Goal: Task Accomplishment & Management: Manage account settings

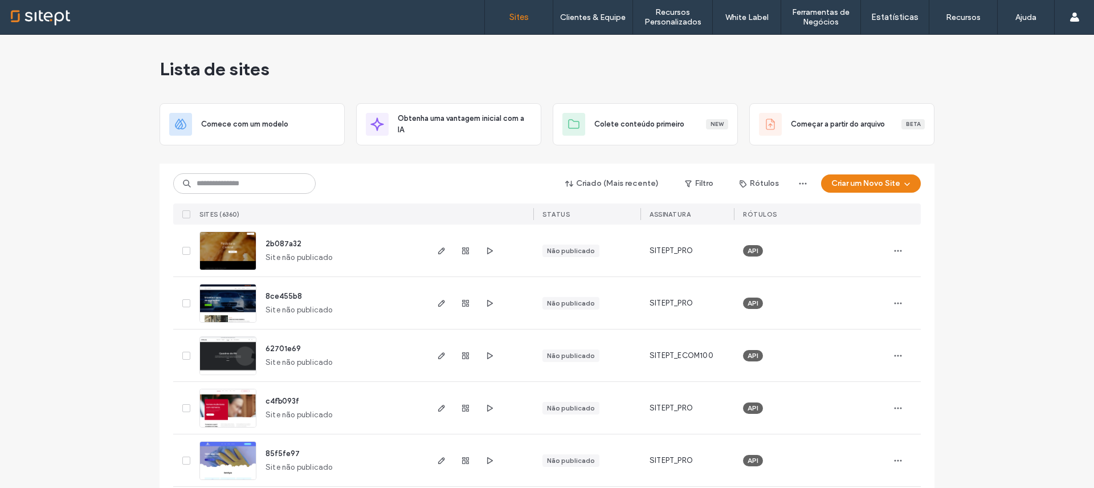
drag, startPoint x: 218, startPoint y: 202, endPoint x: 225, endPoint y: 192, distance: 11.9
click at [218, 201] on div "Criado (Mais recente) Filtro Rótulos Criar um Novo Site Sites (6360) STATUS Ass…" at bounding box center [547, 194] width 748 height 61
click at [228, 184] on input at bounding box center [244, 183] width 142 height 21
type input "****"
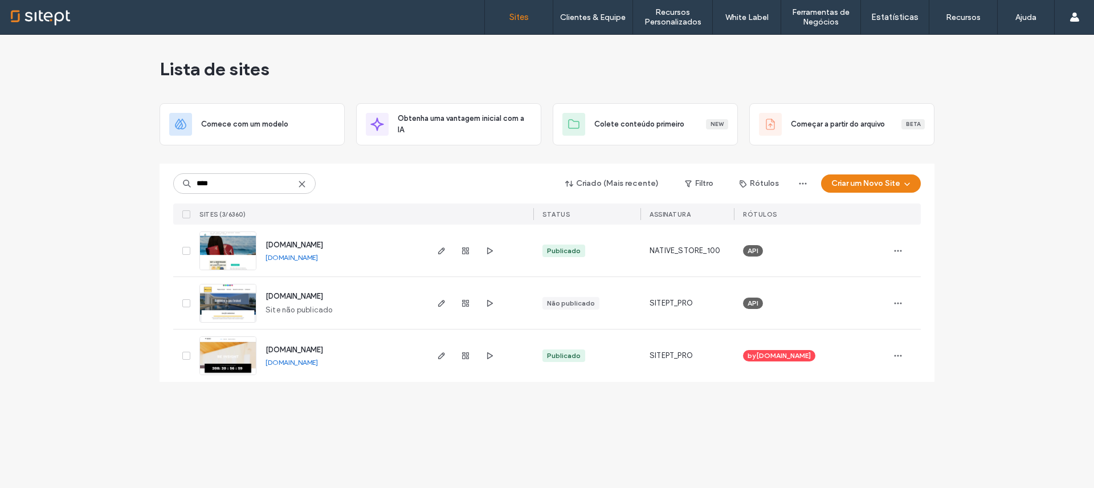
click at [479, 250] on div at bounding box center [466, 251] width 62 height 52
click at [483, 251] on span "button" at bounding box center [490, 251] width 14 height 14
click at [446, 246] on icon "button" at bounding box center [441, 250] width 9 height 9
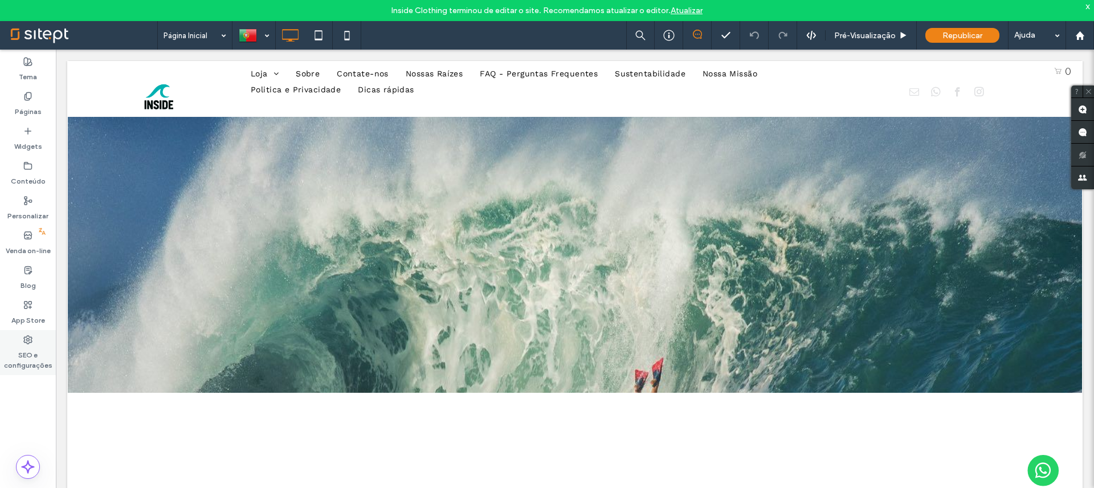
click at [23, 349] on label "SEO e configurações" at bounding box center [28, 357] width 56 height 26
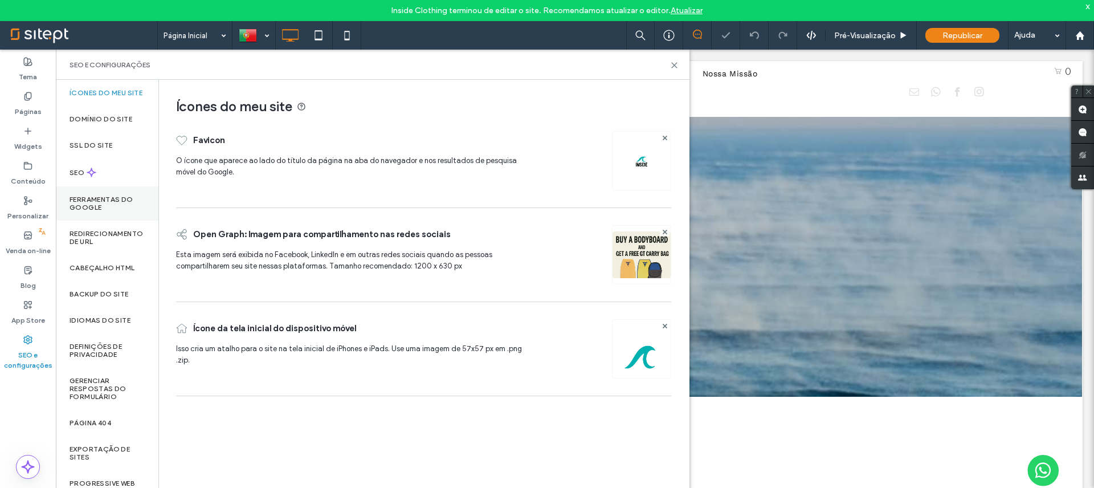
click at [104, 211] on label "Ferramentas do Google" at bounding box center [107, 203] width 75 height 16
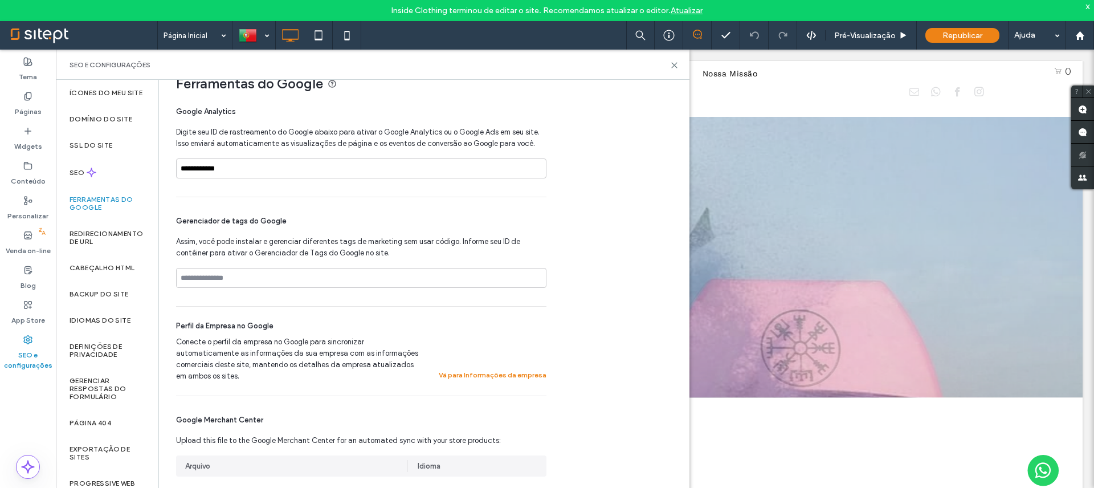
scroll to position [23, 0]
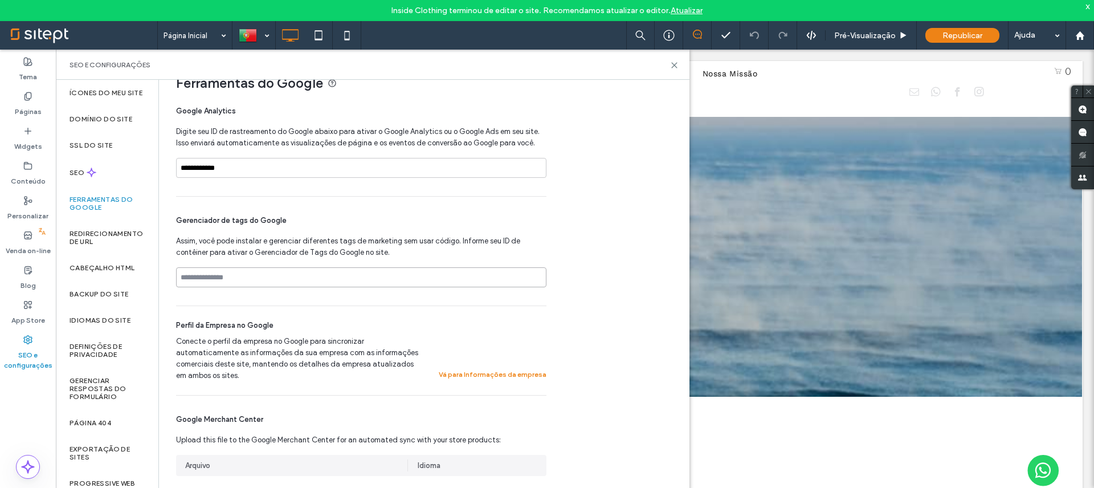
click at [267, 275] on input at bounding box center [361, 277] width 370 height 20
paste input "**********"
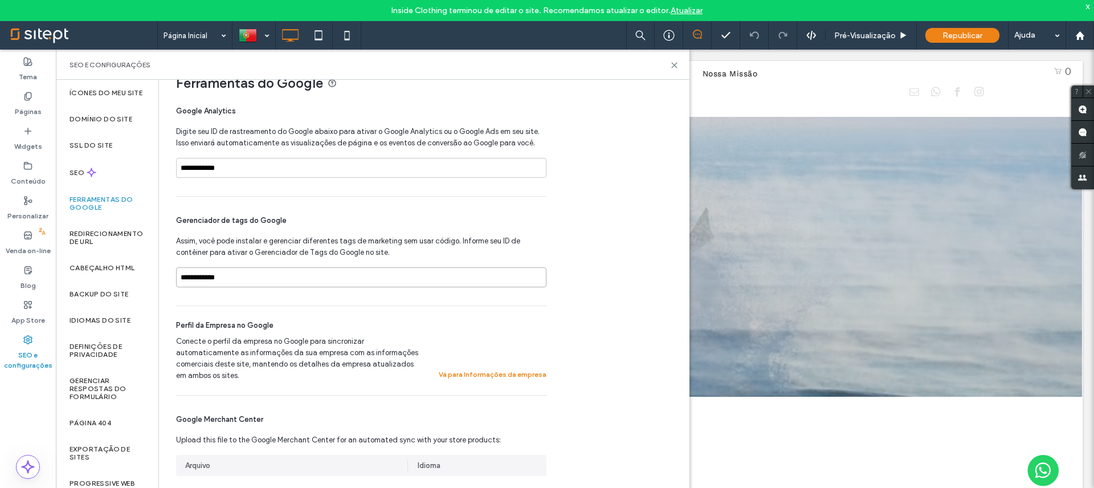
click at [269, 278] on input "**********" at bounding box center [361, 277] width 370 height 20
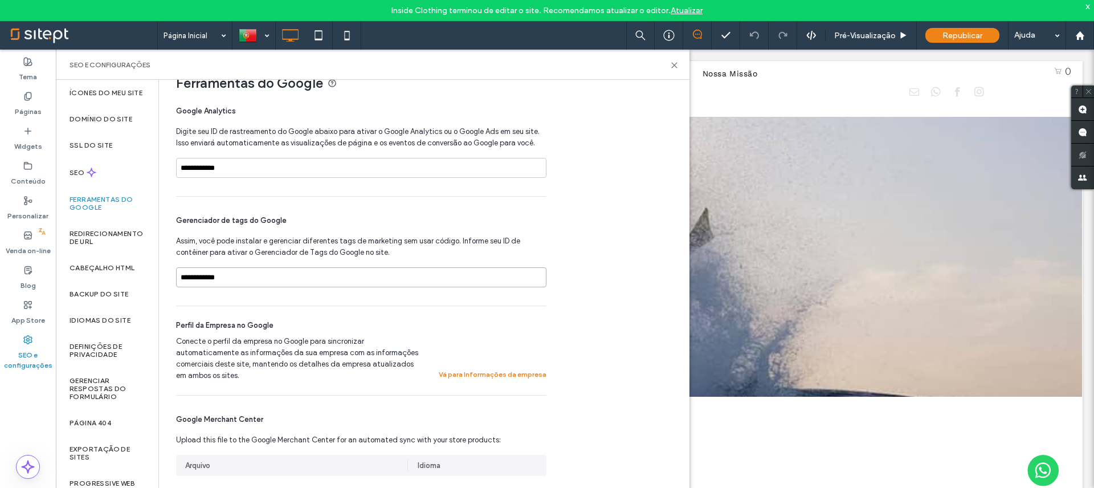
drag, startPoint x: 260, startPoint y: 280, endPoint x: 203, endPoint y: 276, distance: 57.2
click at [203, 276] on input "**********" at bounding box center [361, 277] width 370 height 20
click at [257, 277] on input "**********" at bounding box center [361, 277] width 370 height 20
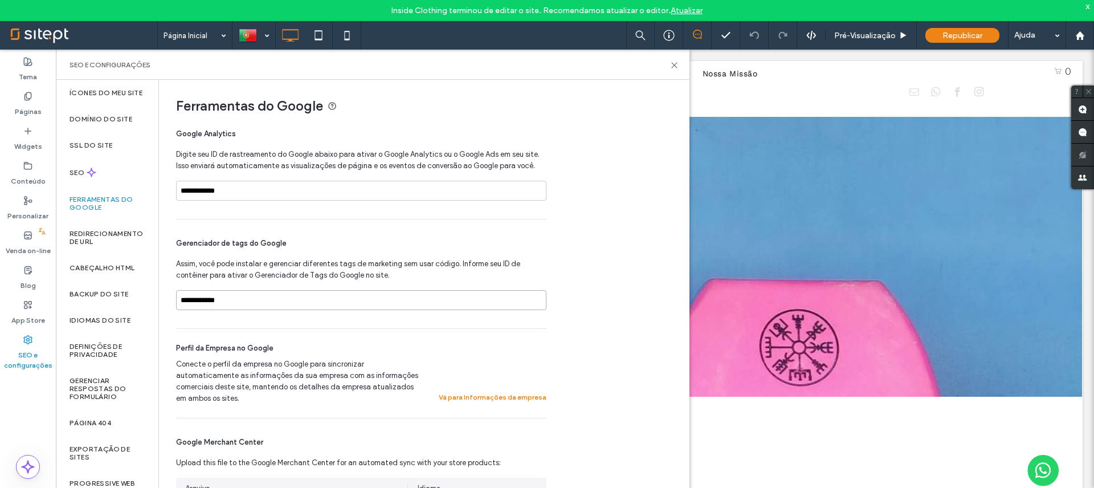
scroll to position [0, 0]
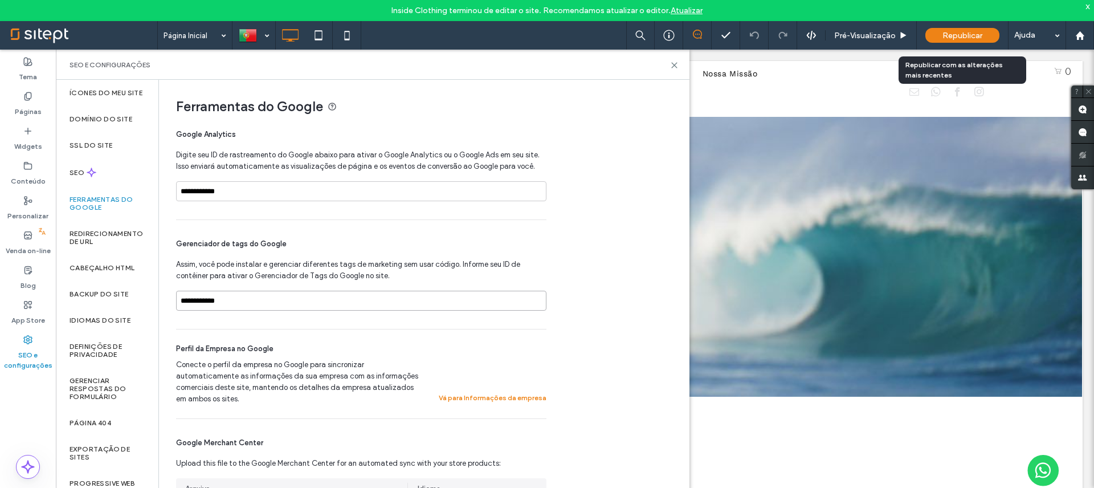
type input "**********"
click at [963, 37] on span "Republicar" at bounding box center [963, 36] width 40 height 10
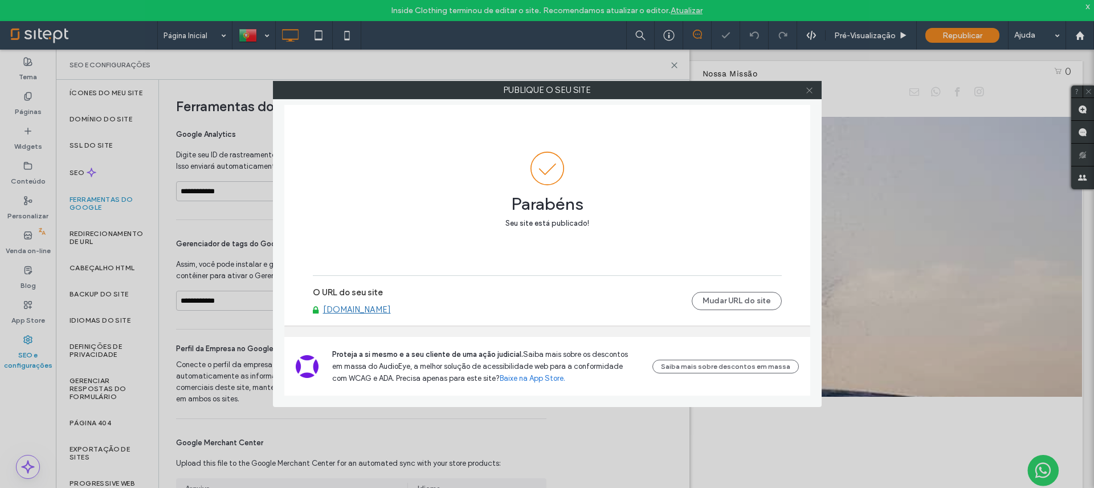
click at [811, 87] on icon at bounding box center [809, 90] width 9 height 9
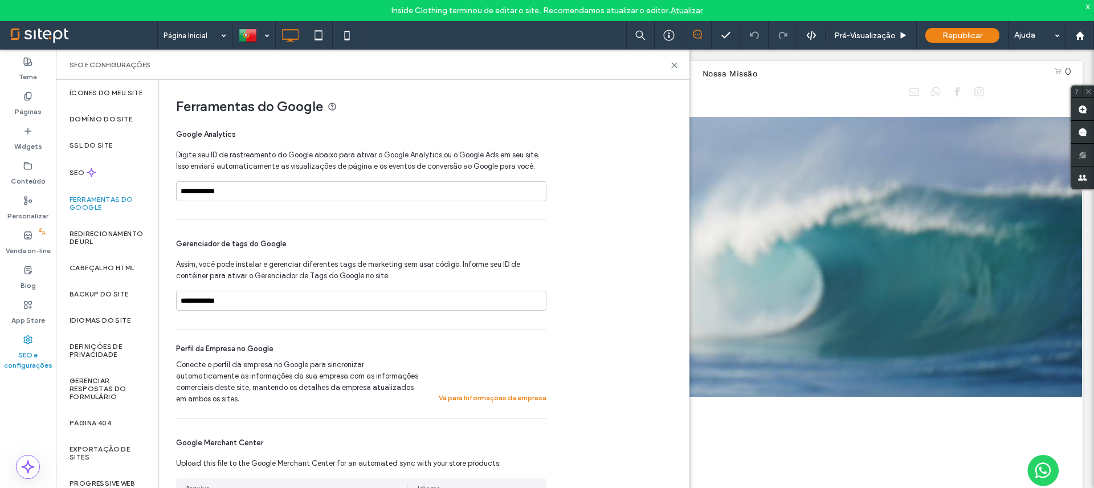
scroll to position [70, 0]
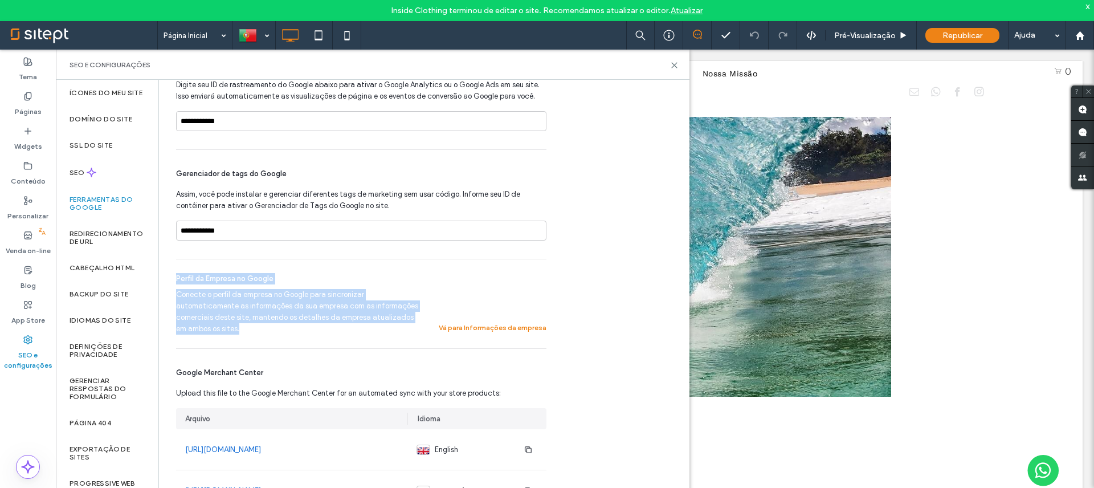
drag, startPoint x: 413, startPoint y: 313, endPoint x: 325, endPoint y: 258, distance: 103.9
click at [325, 259] on div "Perfil da Empresa no Google Conecte o perfil da empresa no Google para sincroni…" at bounding box center [361, 303] width 370 height 89
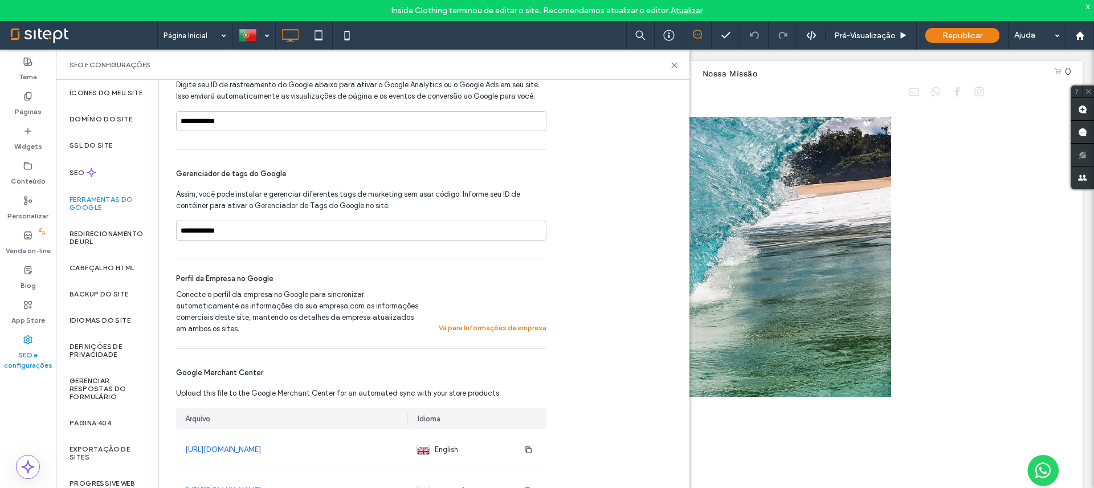
click at [325, 259] on hr at bounding box center [361, 259] width 370 height 1
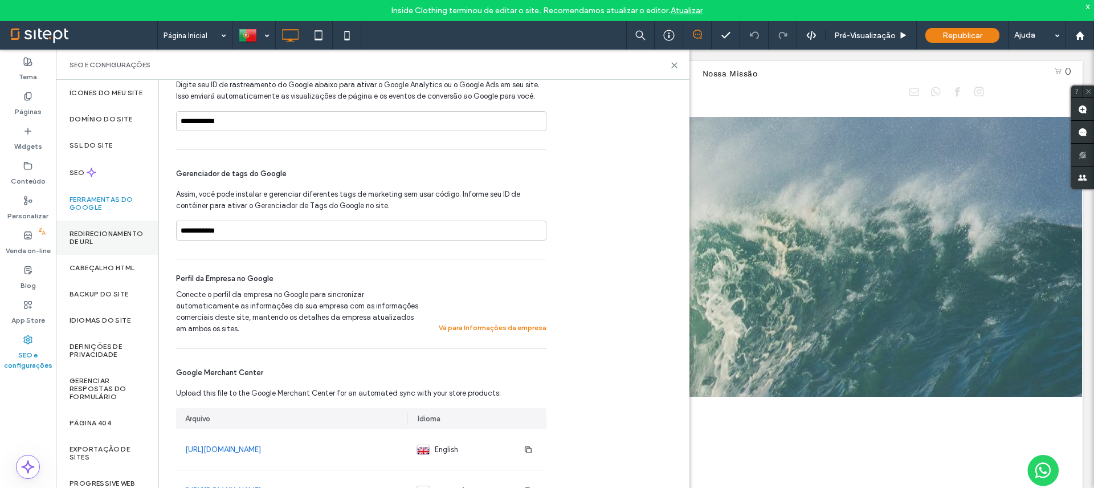
click at [95, 246] on label "Redirecionamento de URL" at bounding box center [107, 238] width 75 height 16
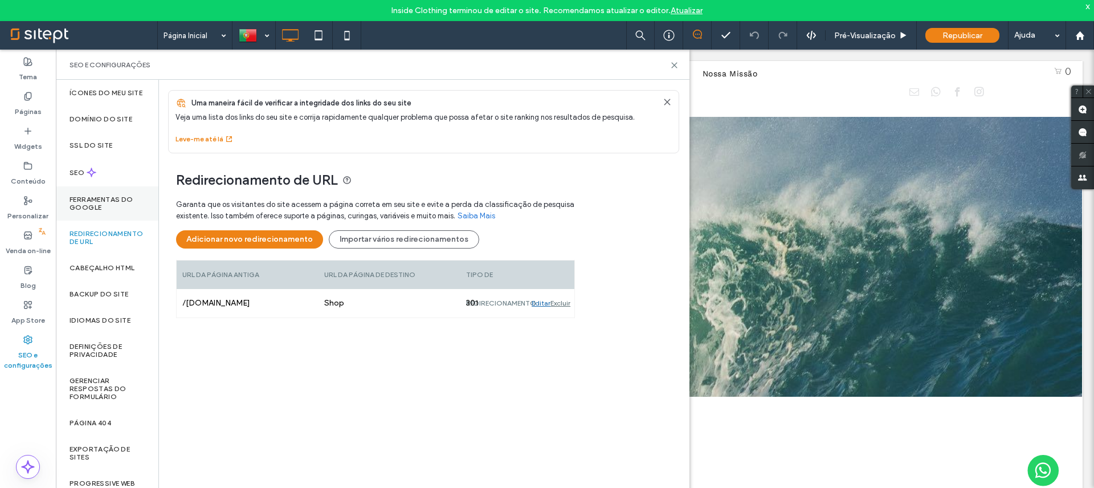
click at [106, 206] on label "Ferramentas do Google" at bounding box center [107, 203] width 75 height 16
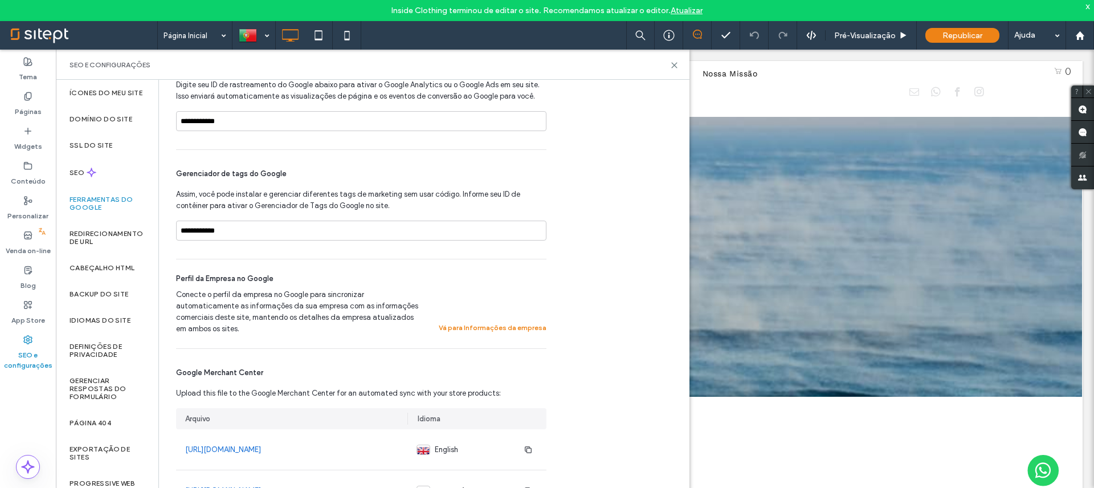
click at [294, 295] on span "Conecte o perfil da empresa no Google para sincronizar automaticamente as infor…" at bounding box center [300, 312] width 249 height 46
click at [283, 307] on span "Conecte o perfil da empresa no Google para sincronizar automaticamente as infor…" at bounding box center [300, 312] width 249 height 46
click at [259, 272] on div "Perfil da Empresa no Google Conecte o perfil da empresa no Google para sincroni…" at bounding box center [361, 303] width 370 height 89
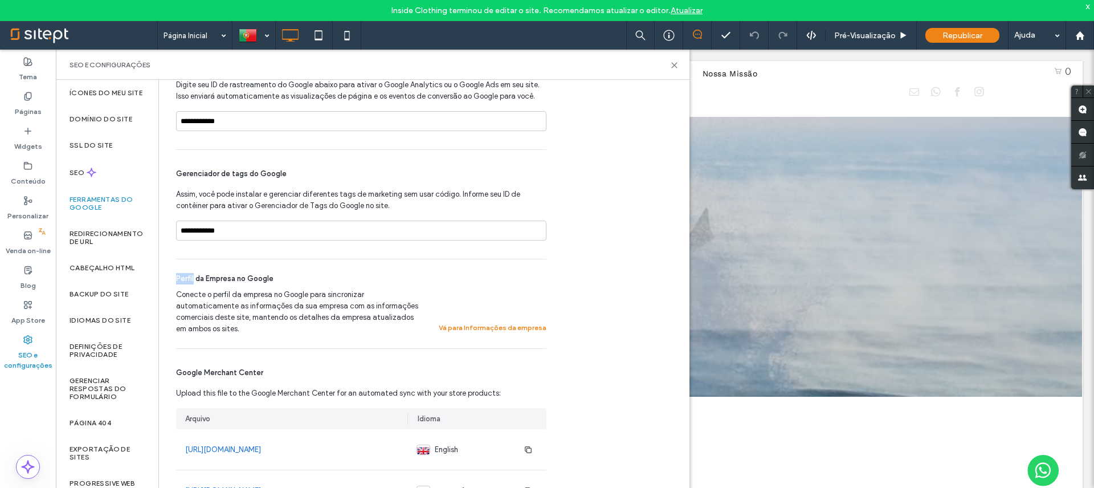
click at [259, 272] on div "Perfil da Empresa no Google Conecte o perfil da empresa no Google para sincroni…" at bounding box center [361, 303] width 370 height 89
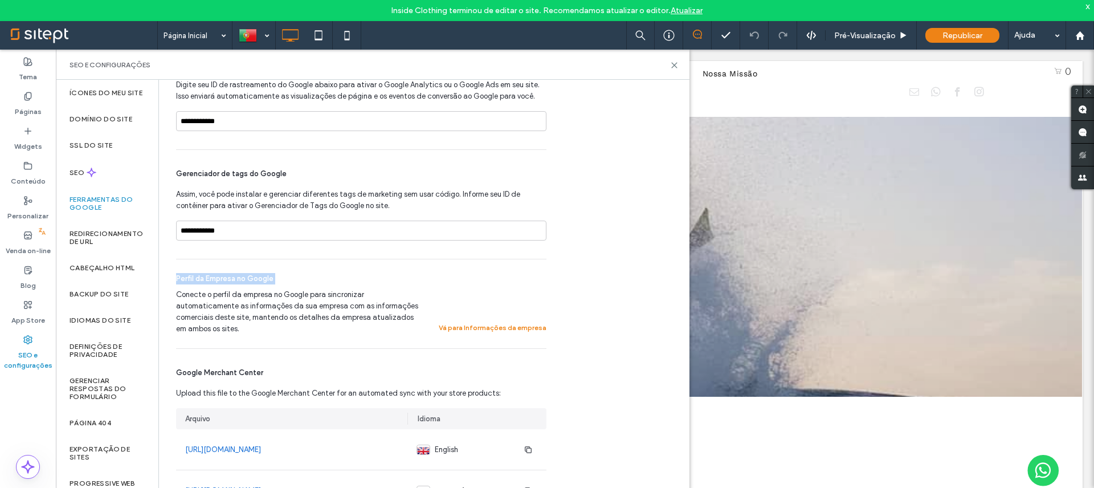
click at [263, 276] on span "Perfil da Empresa no Google" at bounding box center [224, 278] width 97 height 11
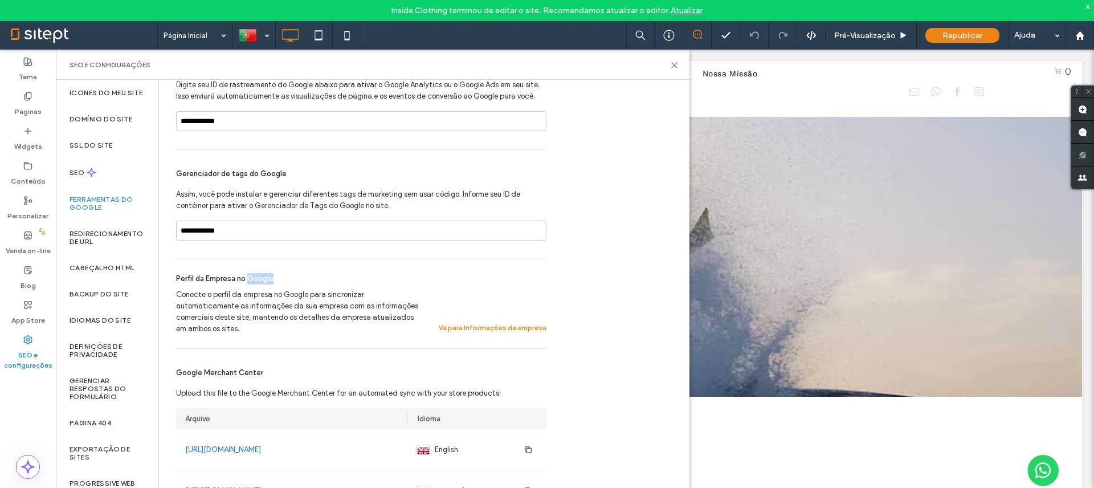
click at [263, 276] on span "Perfil da Empresa no Google" at bounding box center [224, 278] width 97 height 11
click at [265, 293] on span "Conecte o perfil da empresa no Google para sincronizar automaticamente as infor…" at bounding box center [300, 312] width 249 height 46
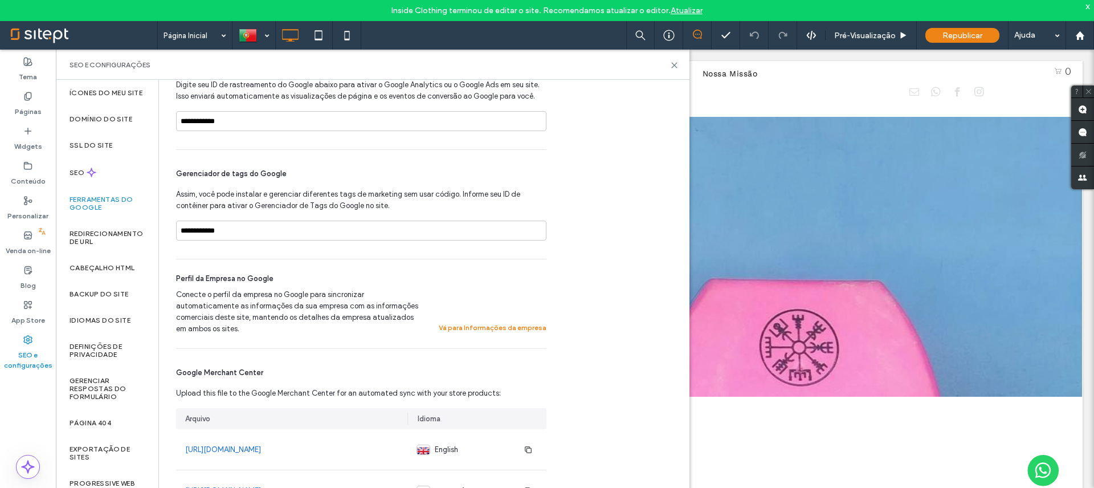
click at [271, 292] on span "Conecte o perfil da empresa no Google para sincronizar automaticamente as infor…" at bounding box center [300, 312] width 249 height 46
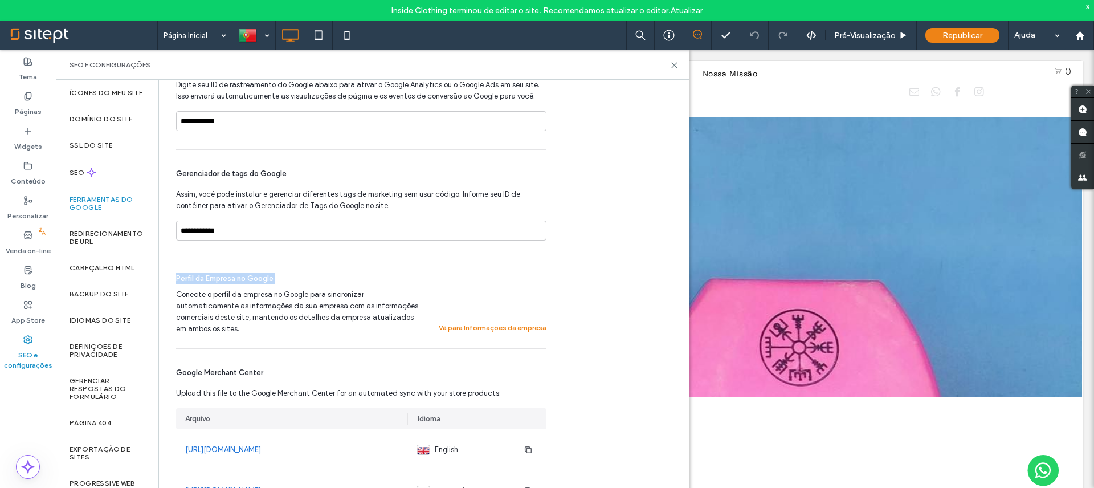
click at [271, 292] on span "Conecte o perfil da empresa no Google para sincronizar automaticamente as infor…" at bounding box center [300, 312] width 249 height 46
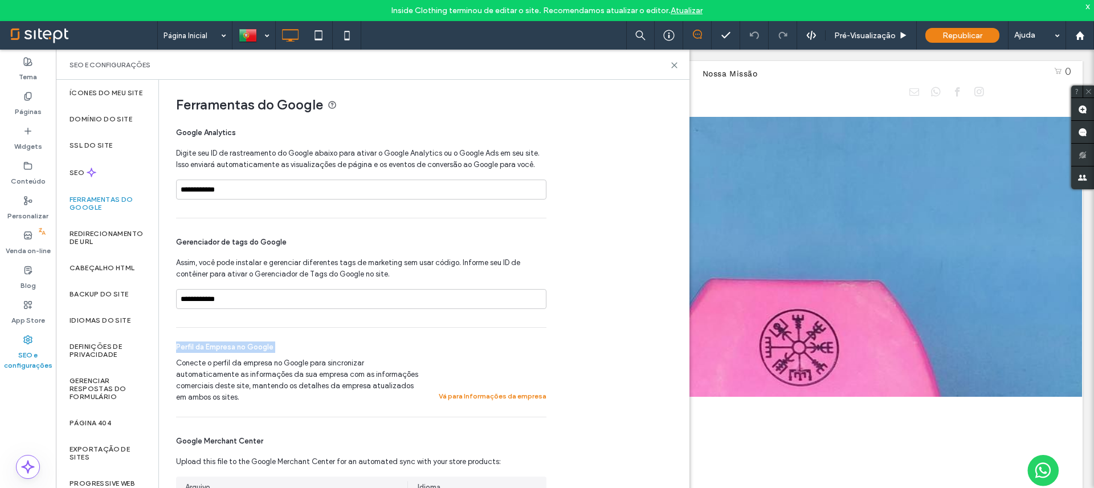
scroll to position [0, 0]
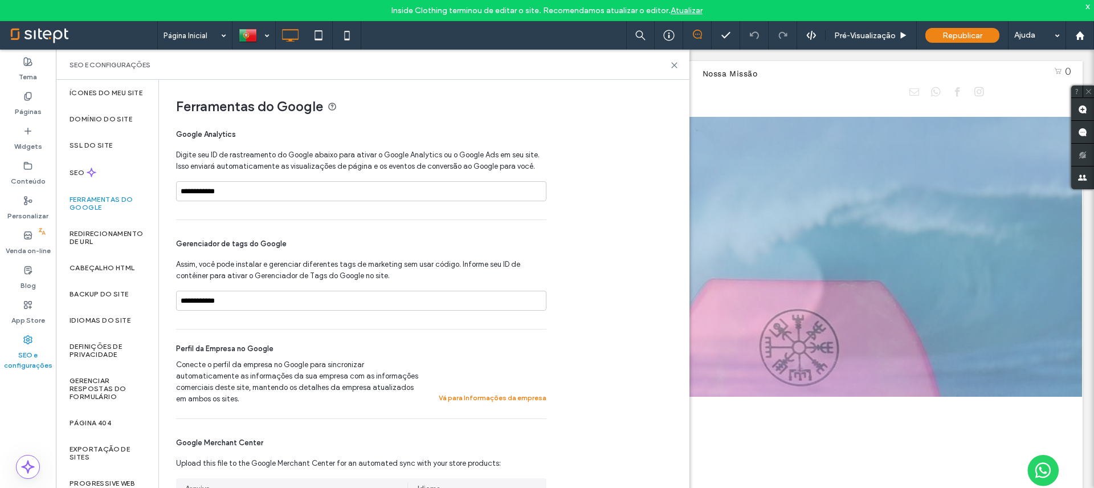
click at [256, 275] on span "Assim, você pode instalar e gerenciar diferentes tags de marketing sem usar cód…" at bounding box center [361, 270] width 370 height 23
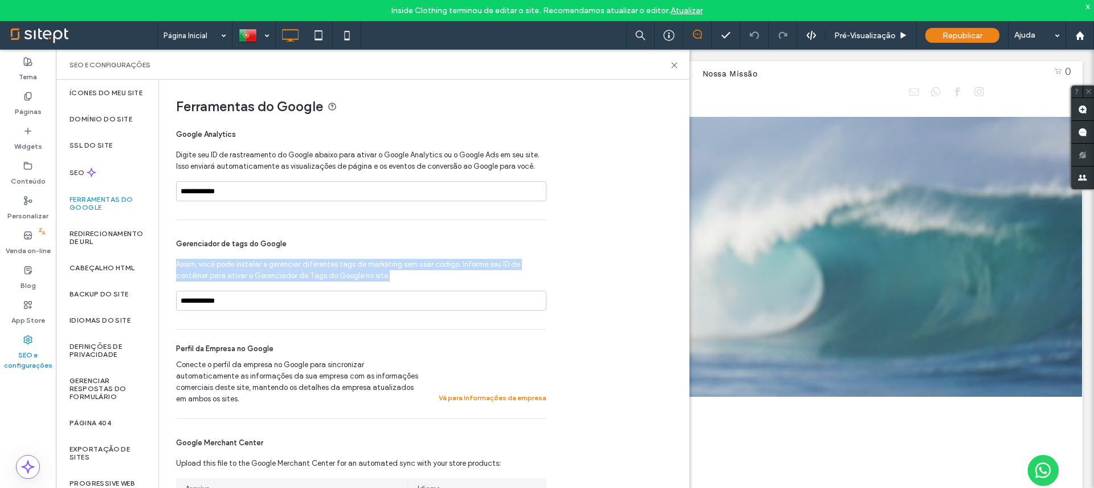
click at [256, 275] on span "Assim, você pode instalar e gerenciar diferentes tags de marketing sem usar cód…" at bounding box center [361, 270] width 370 height 23
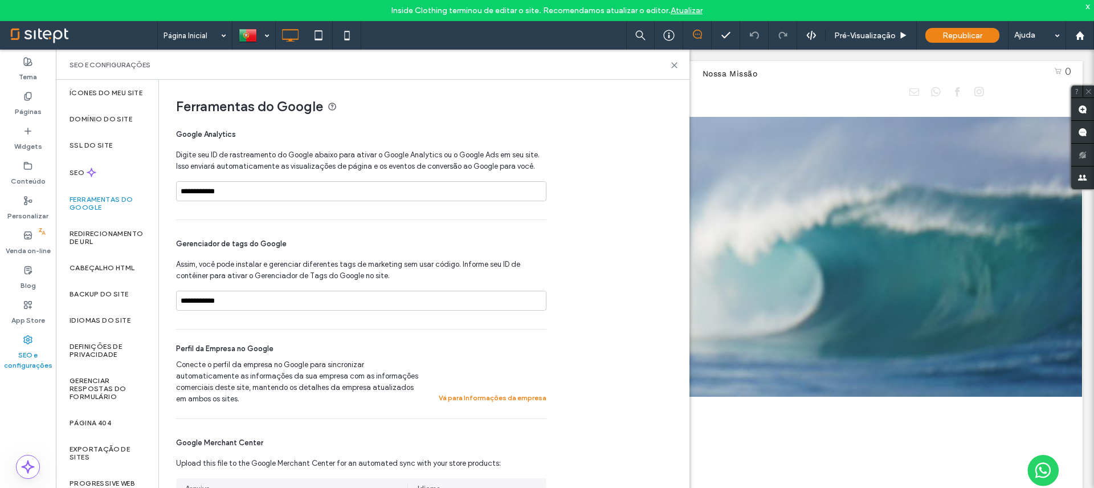
click at [254, 341] on div "Perfil da Empresa no Google Conecte o perfil da empresa no Google para sincroni…" at bounding box center [361, 373] width 370 height 89
click at [255, 344] on span "Perfil da Empresa no Google" at bounding box center [224, 348] width 97 height 11
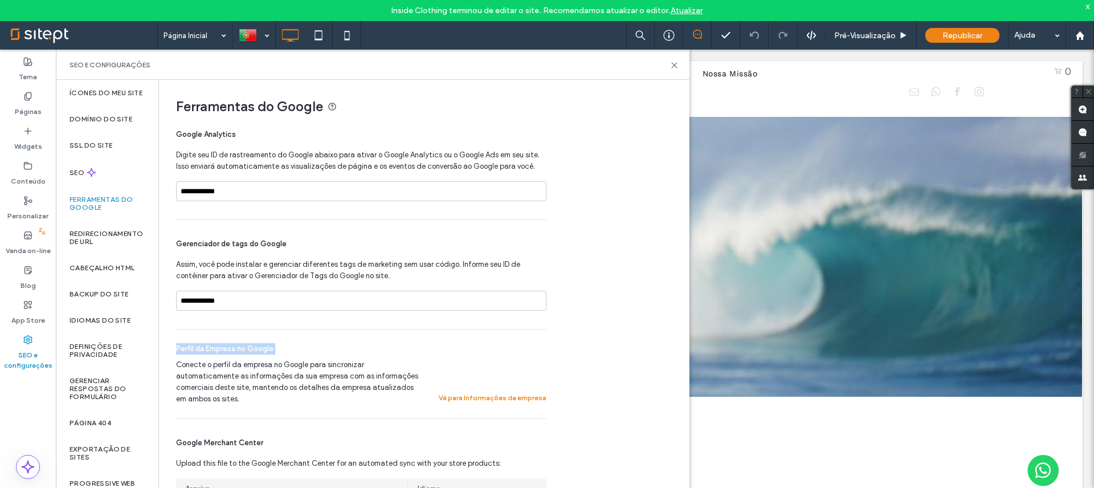
click at [255, 344] on span "Perfil da Empresa no Google" at bounding box center [224, 348] width 97 height 11
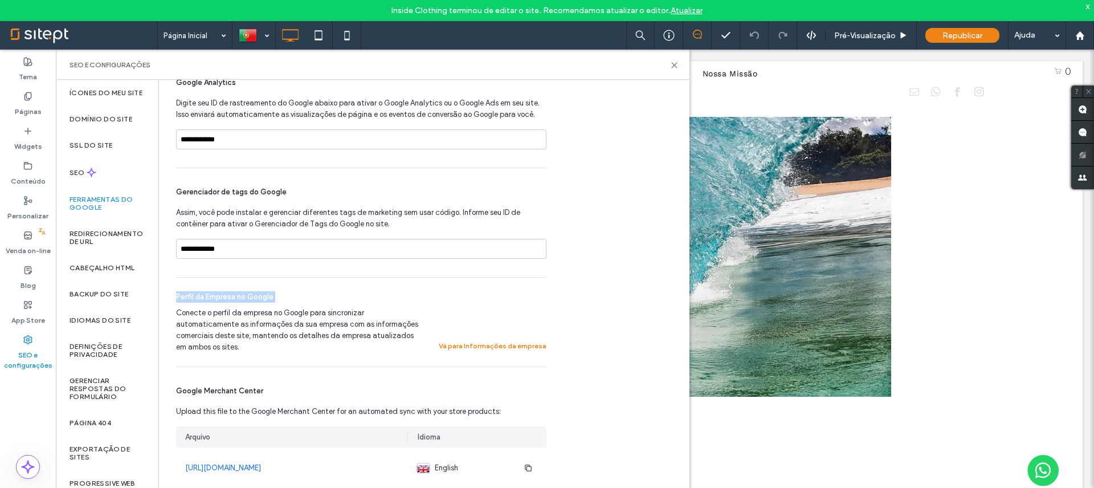
scroll to position [70, 0]
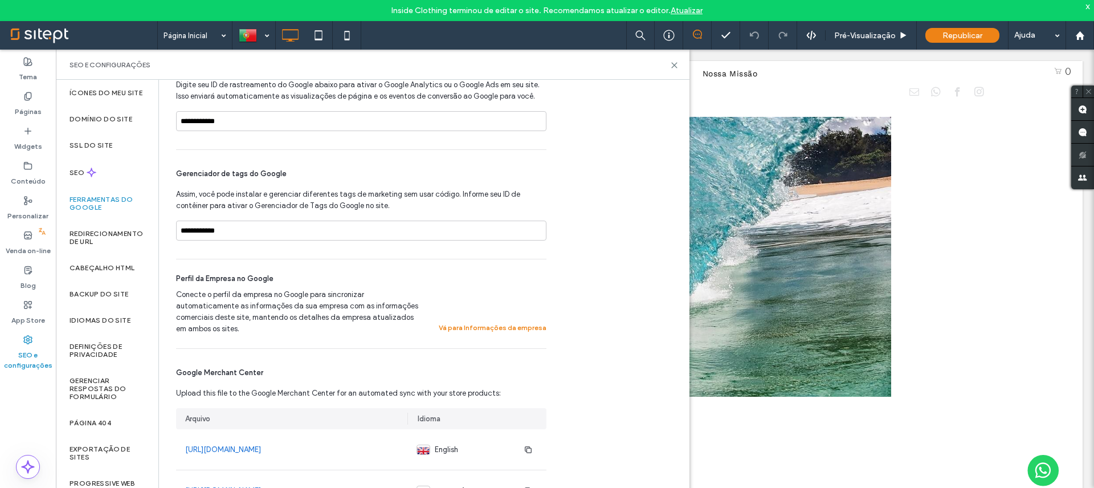
click at [272, 296] on span "Conecte o perfil da empresa no Google para sincronizar automaticamente as infor…" at bounding box center [300, 312] width 249 height 46
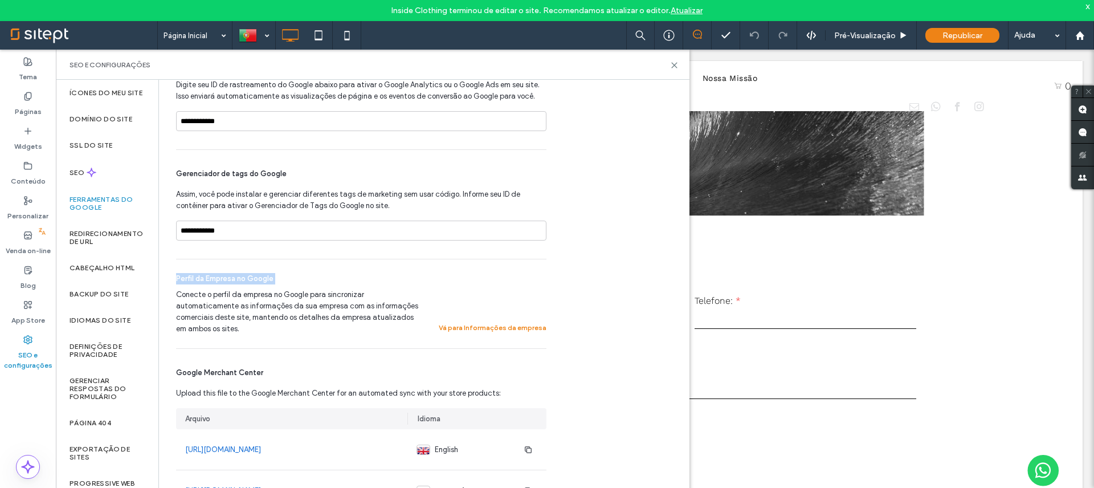
scroll to position [918, 0]
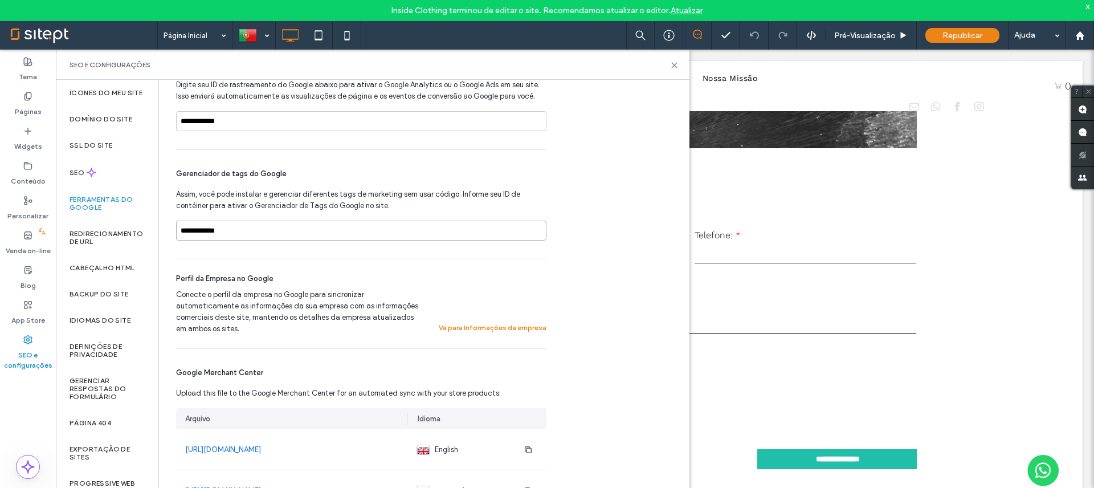
click at [407, 237] on input "**********" at bounding box center [361, 231] width 370 height 20
click at [901, 33] on use at bounding box center [904, 35] width 6 height 6
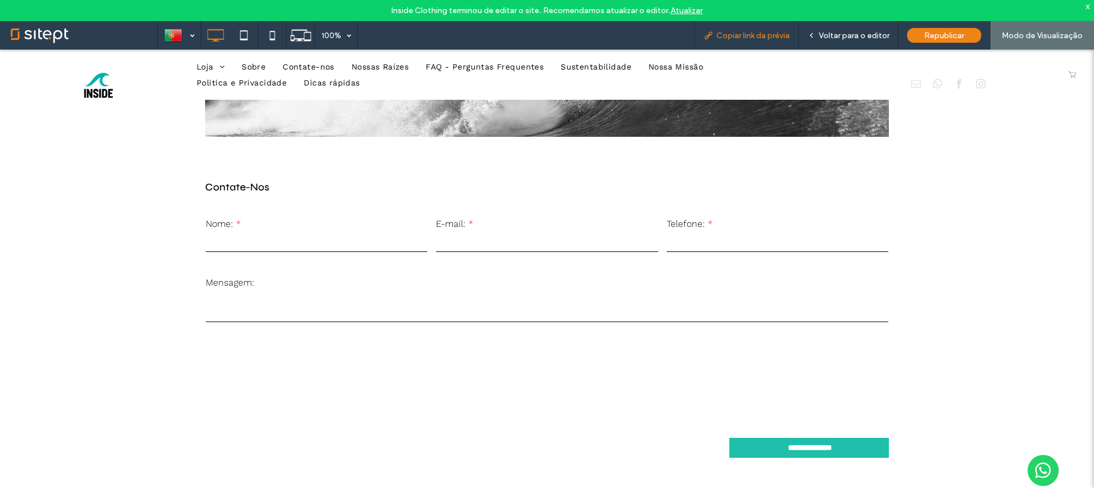
click at [785, 31] on span "Copiar link da prévia" at bounding box center [753, 36] width 74 height 10
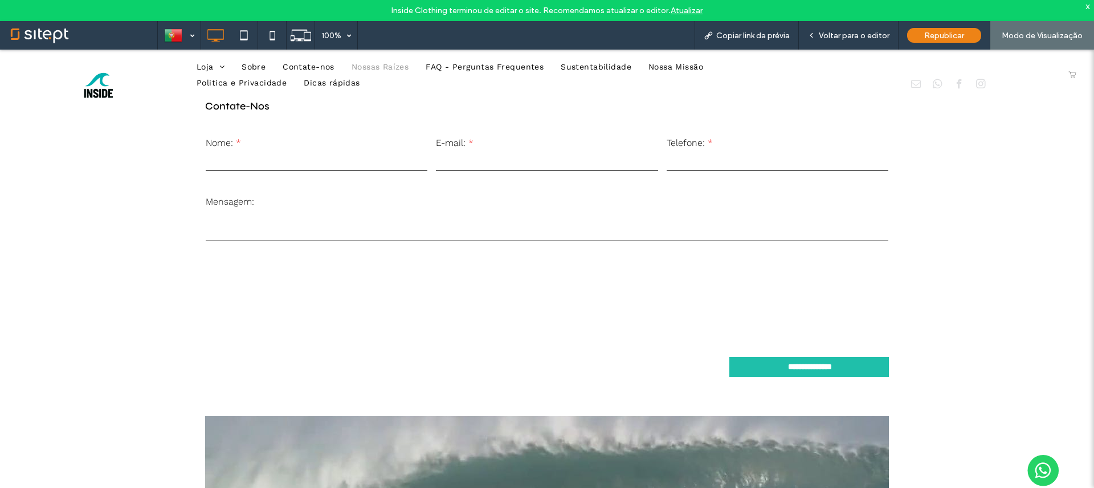
scroll to position [1107, 0]
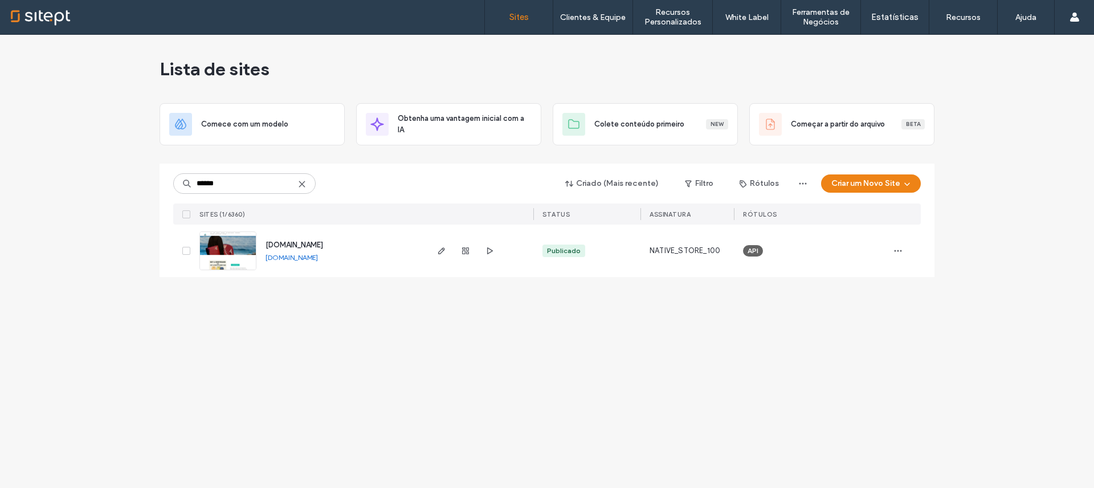
type input "******"
click at [388, 250] on div "www.insidewearshop.com www.insidewearshop.com" at bounding box center [340, 251] width 169 height 52
click at [442, 247] on icon "button" at bounding box center [441, 250] width 9 height 9
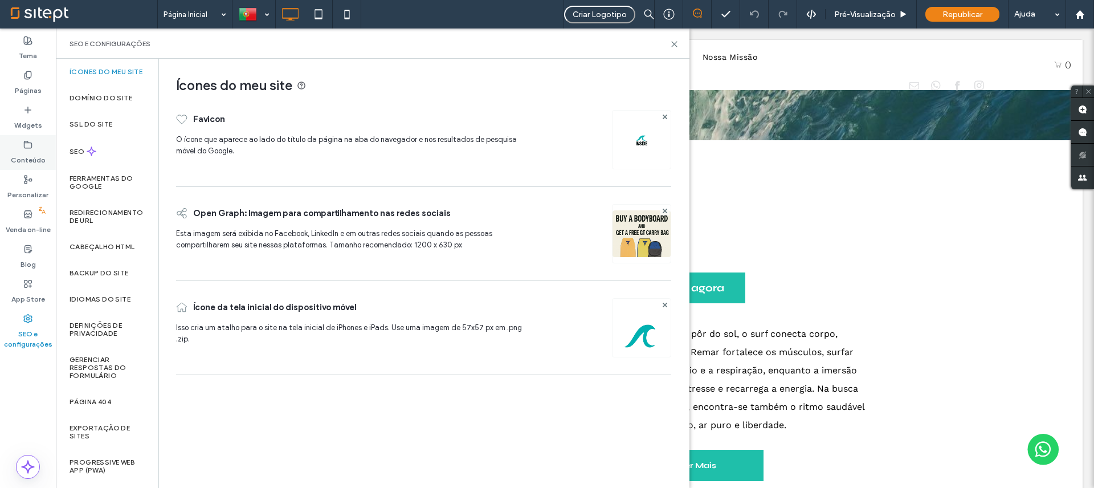
click at [32, 145] on use at bounding box center [28, 144] width 7 height 7
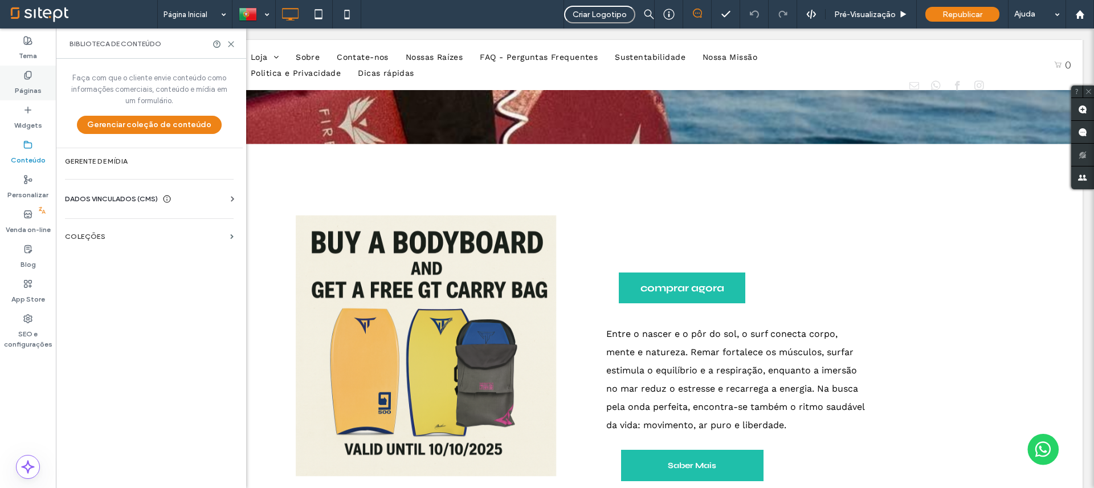
click at [26, 84] on label "Páginas" at bounding box center [28, 88] width 27 height 16
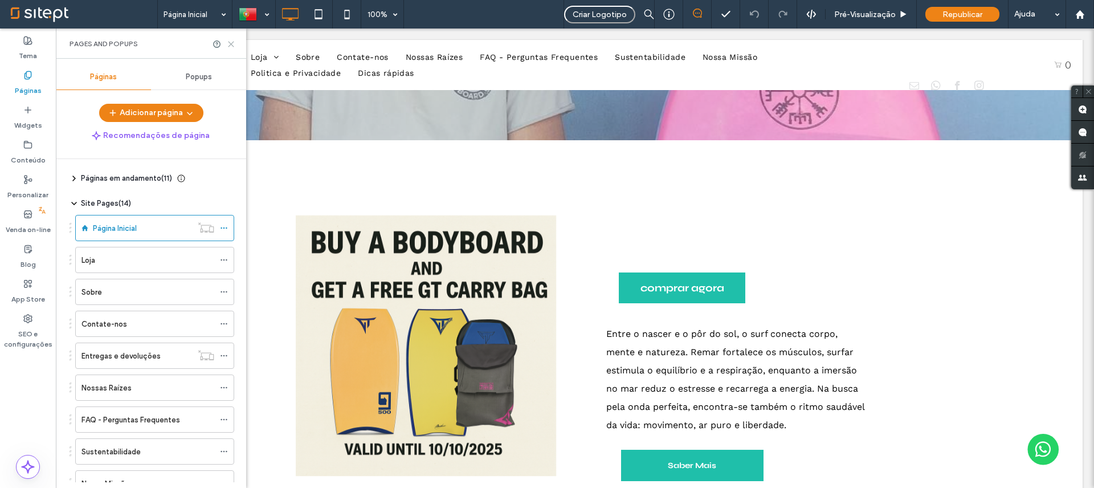
click at [234, 47] on icon at bounding box center [231, 44] width 9 height 9
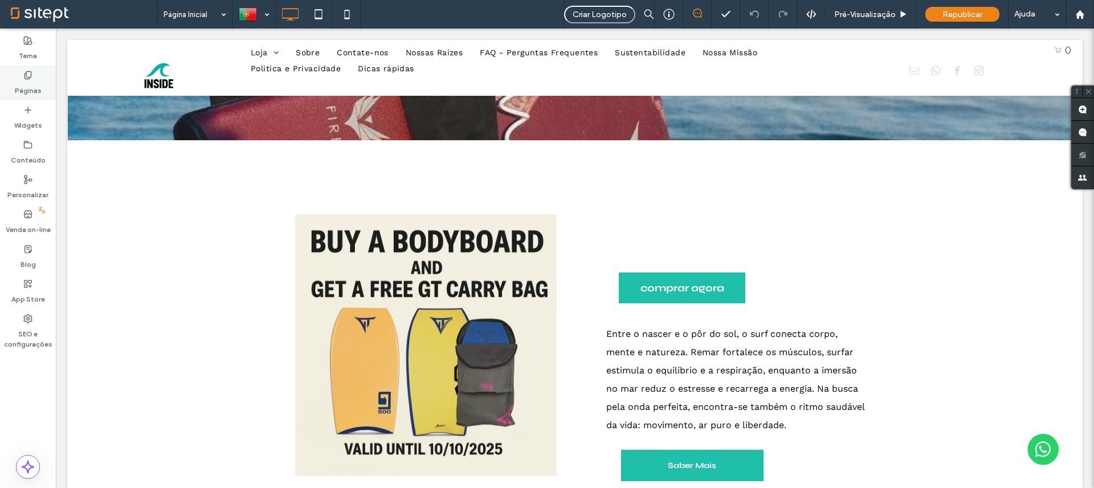
click at [39, 78] on div "Páginas" at bounding box center [28, 83] width 56 height 35
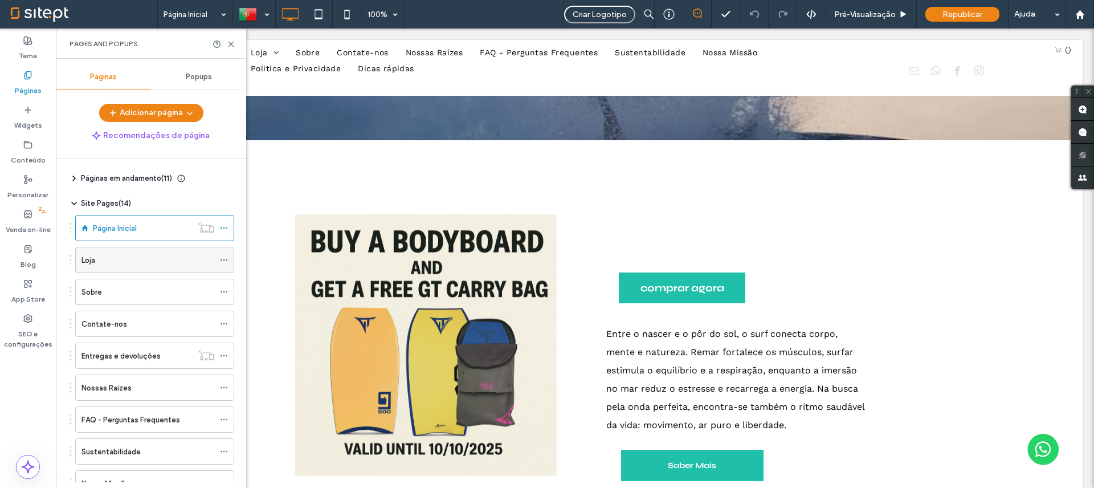
click at [142, 267] on div "Loja" at bounding box center [147, 259] width 133 height 25
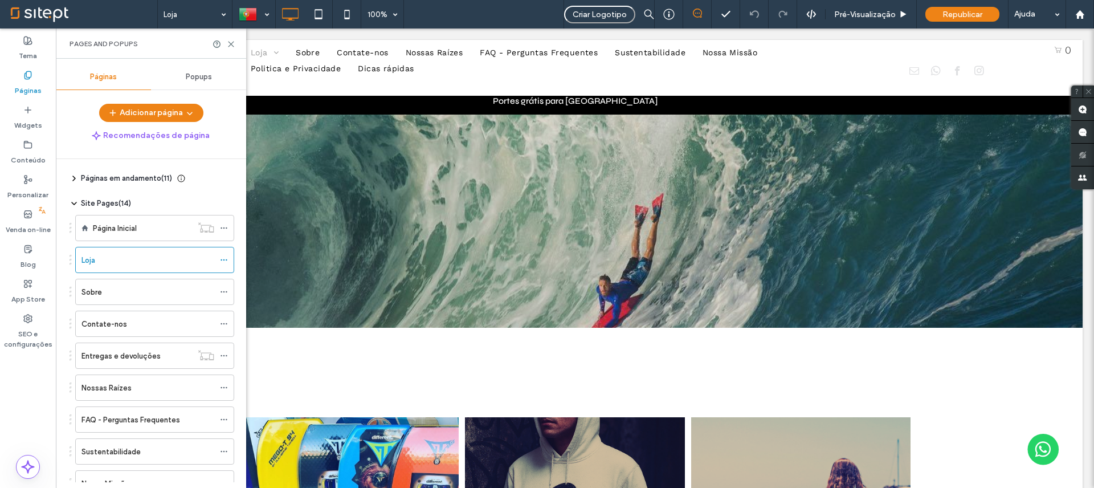
click at [136, 226] on label "Página Inicial" at bounding box center [115, 228] width 44 height 20
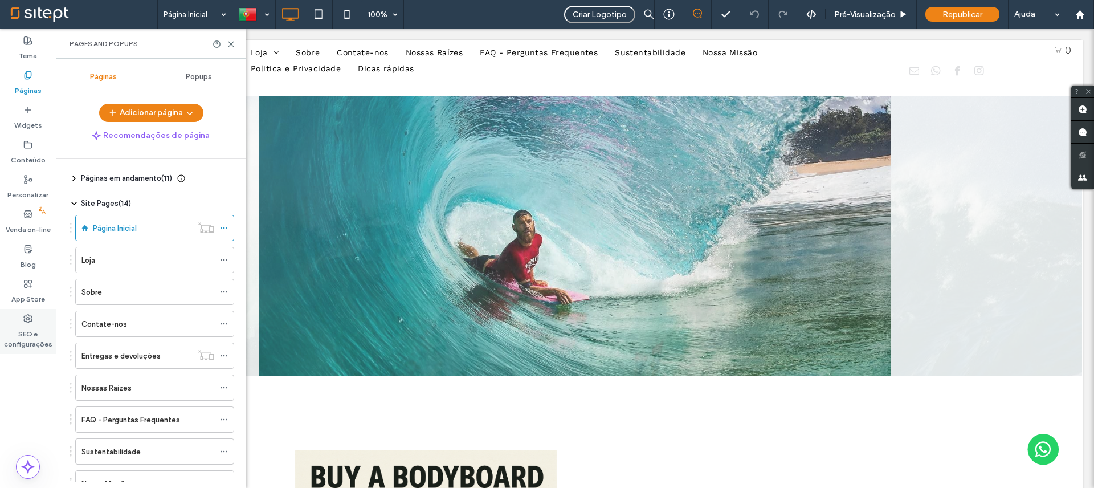
click at [24, 328] on label "SEO e configurações" at bounding box center [28, 336] width 56 height 26
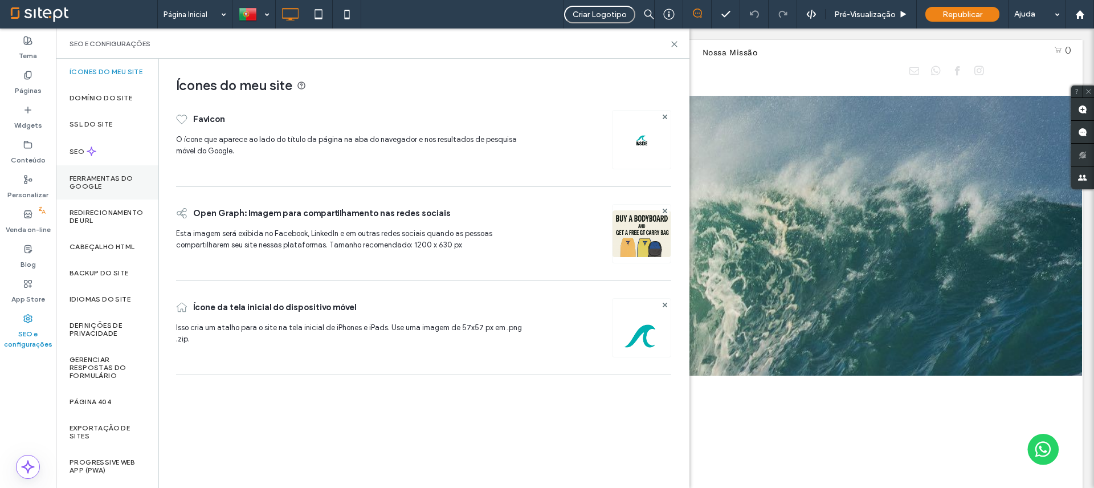
click at [108, 190] on label "Ferramentas do Google" at bounding box center [107, 182] width 75 height 16
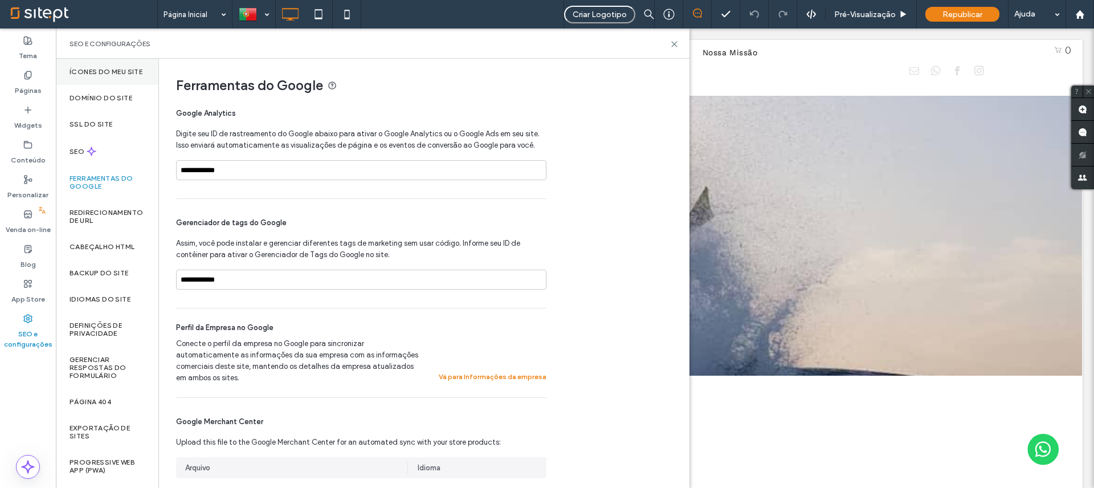
click at [108, 71] on label "Ícones do meu site" at bounding box center [106, 72] width 73 height 8
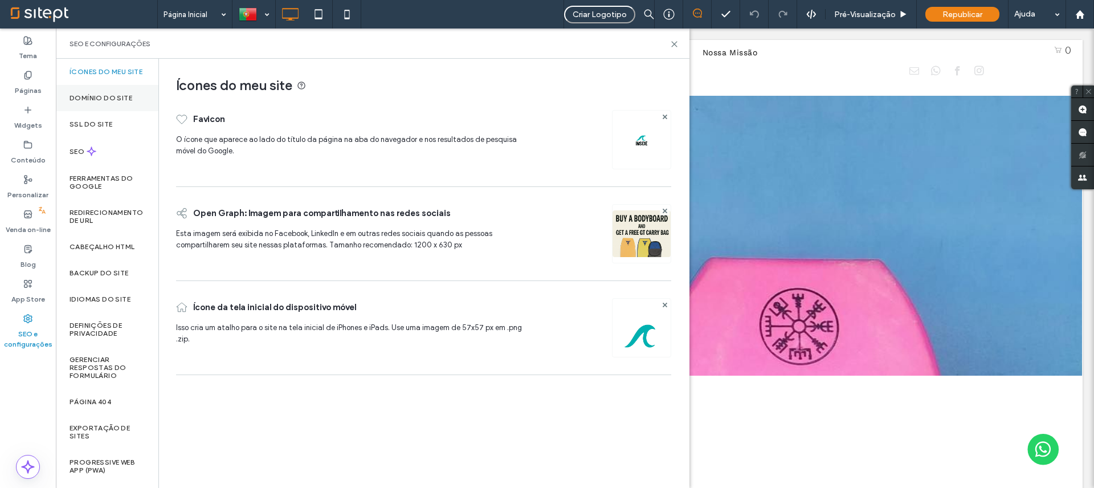
click at [77, 110] on div "Domínio do site" at bounding box center [107, 98] width 103 height 26
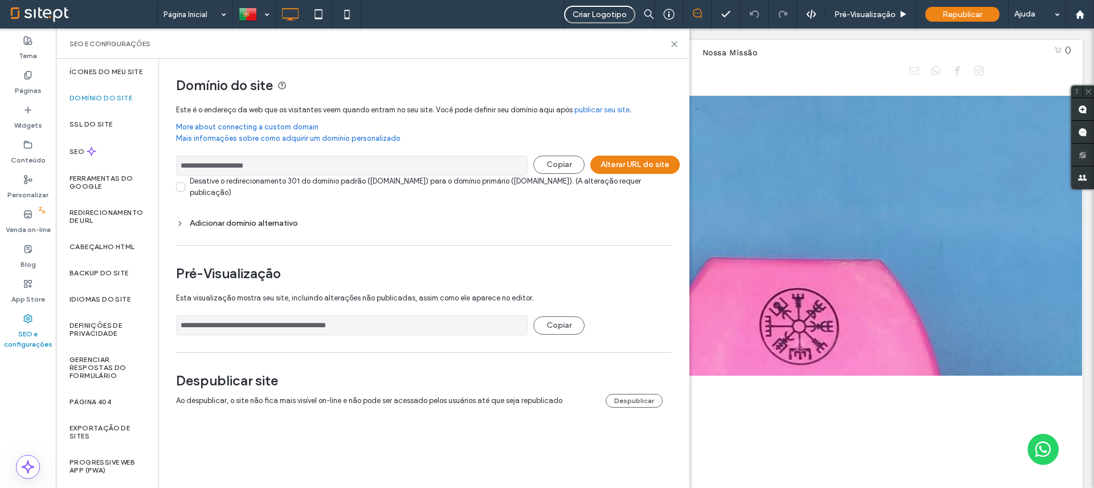
click at [235, 157] on input "**********" at bounding box center [352, 166] width 352 height 20
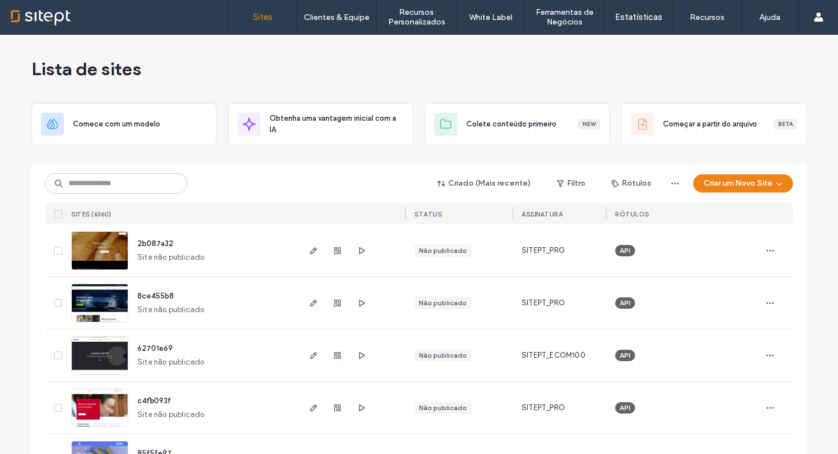
click at [271, 28] on link "Sites" at bounding box center [263, 17] width 68 height 34
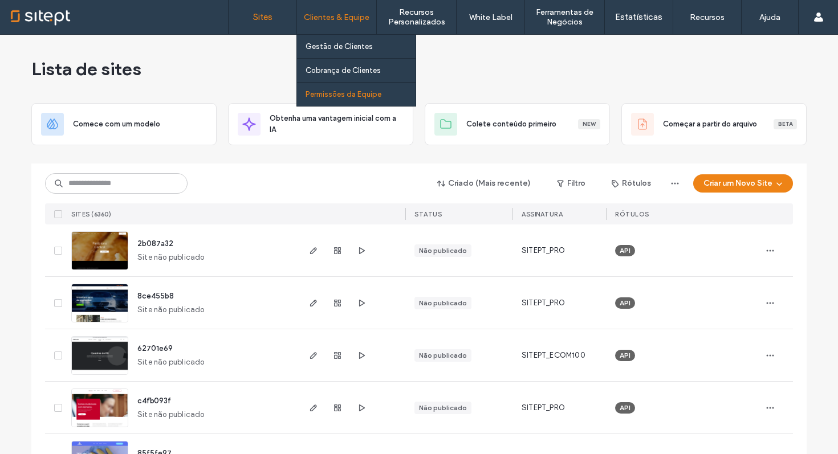
click at [317, 93] on label "Permissões da Equipe" at bounding box center [343, 94] width 76 height 9
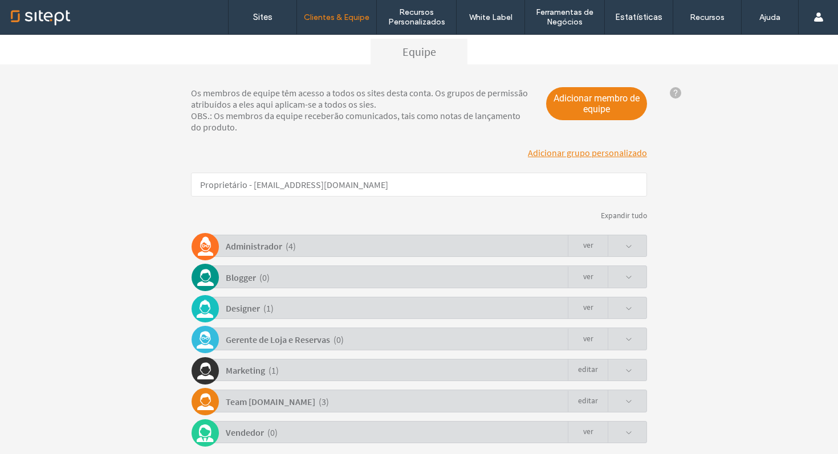
scroll to position [160, 0]
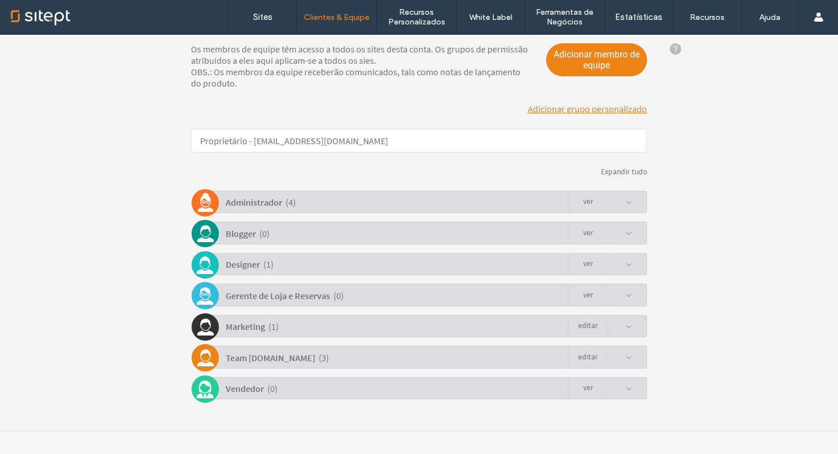
click at [266, 206] on b "Administrador" at bounding box center [254, 202] width 56 height 11
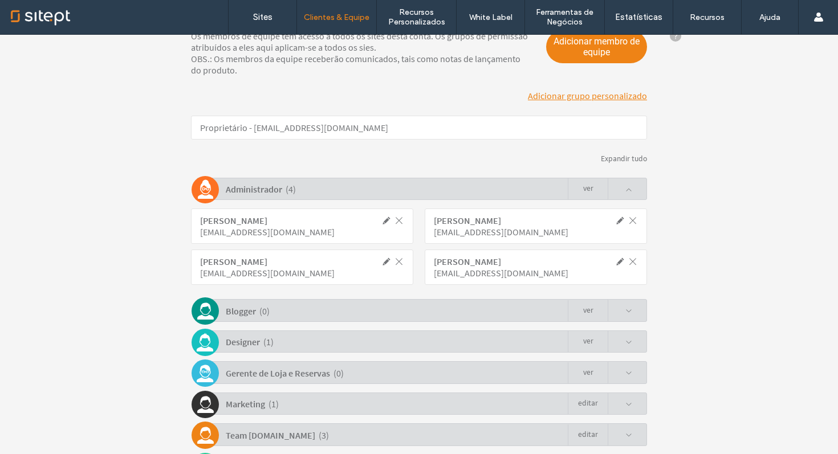
scroll to position [233, 0]
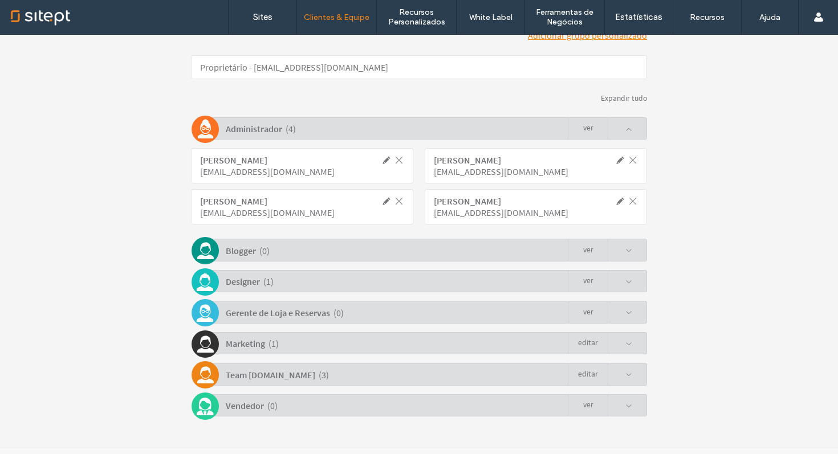
click at [267, 280] on div "( 1 )" at bounding box center [268, 282] width 10 height 20
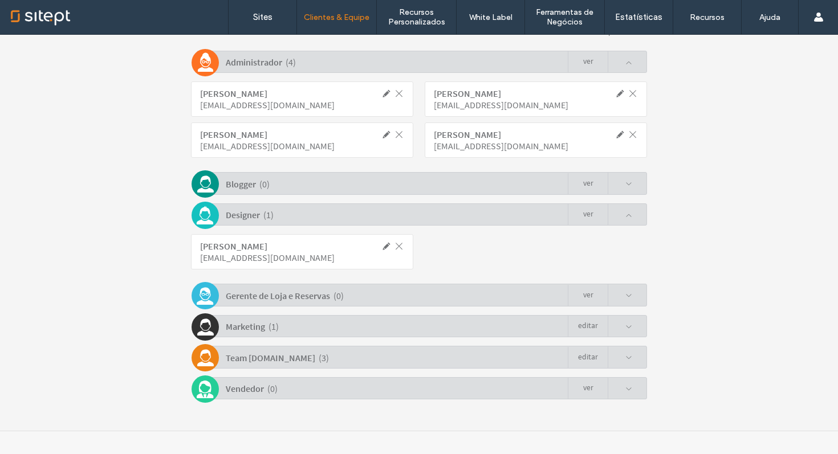
scroll to position [0, 0]
